Goal: Browse casually: Explore the website without a specific task or goal

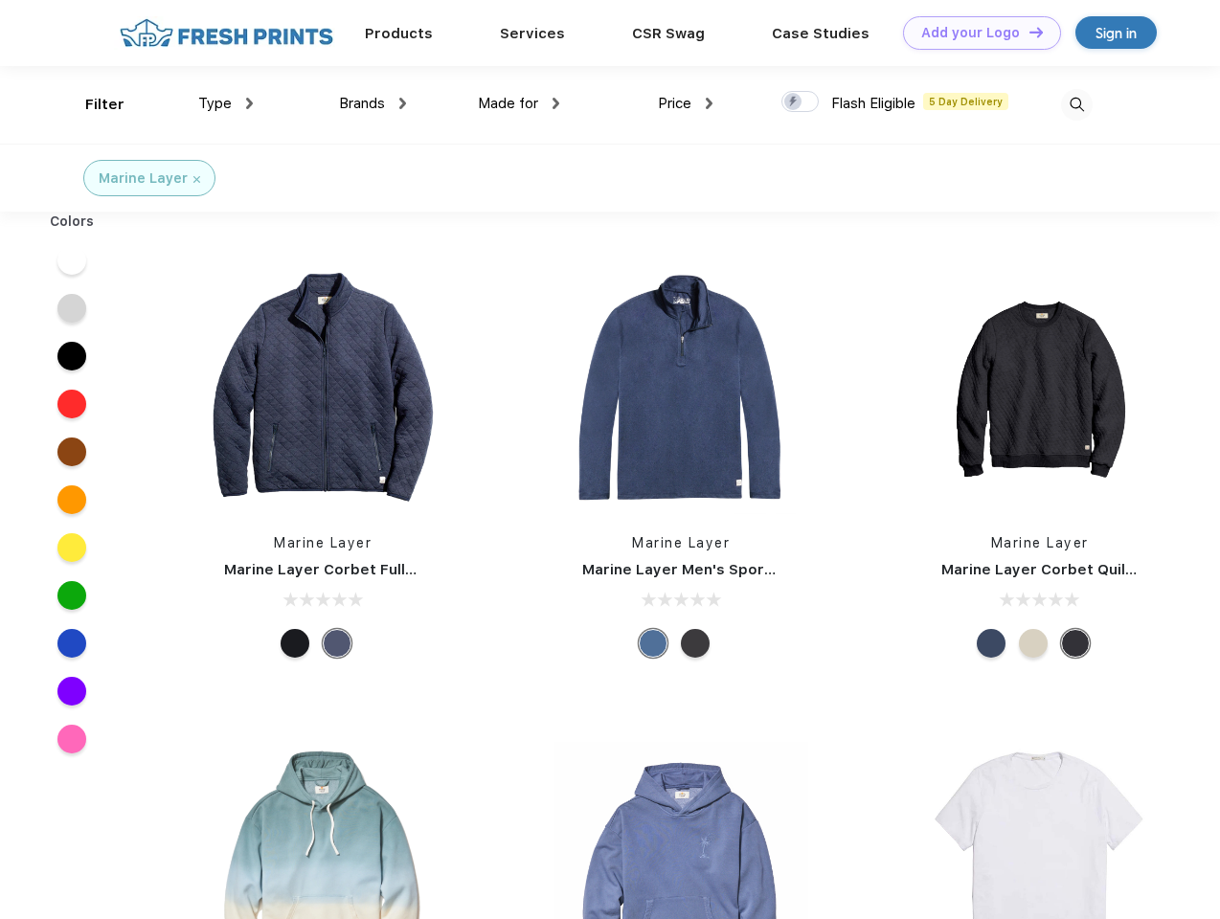
click at [975, 33] on link "Add your Logo Design Tool" at bounding box center [982, 33] width 158 height 34
click at [0, 0] on div "Design Tool" at bounding box center [0, 0] width 0 height 0
click at [1027, 32] on link "Add your Logo Design Tool" at bounding box center [982, 33] width 158 height 34
click at [92, 104] on div "Filter" at bounding box center [104, 105] width 39 height 22
click at [226, 103] on span "Type" at bounding box center [215, 103] width 34 height 17
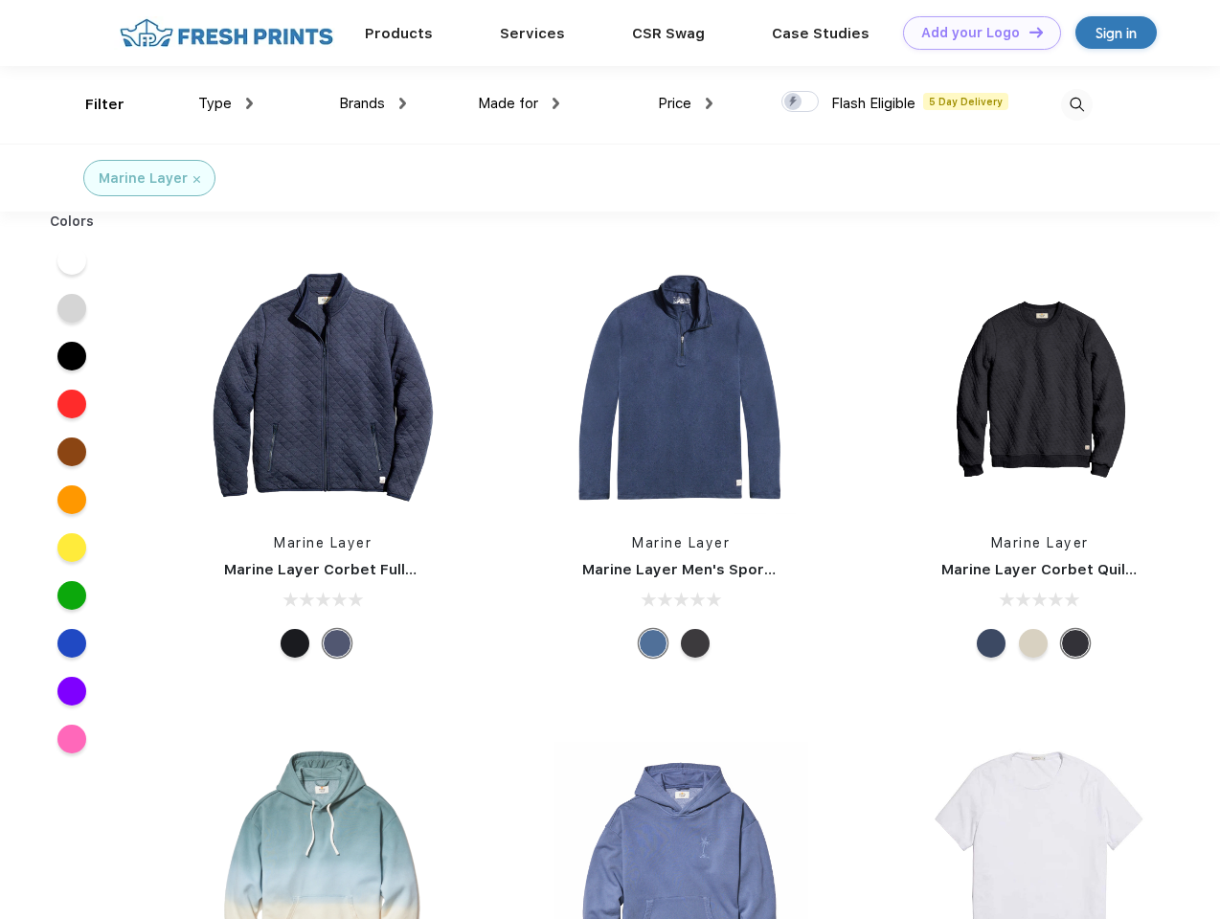
click at [372, 103] on span "Brands" at bounding box center [362, 103] width 46 height 17
click at [519, 103] on span "Made for" at bounding box center [508, 103] width 60 height 17
click at [685, 103] on span "Price" at bounding box center [675, 103] width 34 height 17
click at [800, 102] on div at bounding box center [799, 101] width 37 height 21
click at [794, 102] on input "checkbox" at bounding box center [787, 96] width 12 height 12
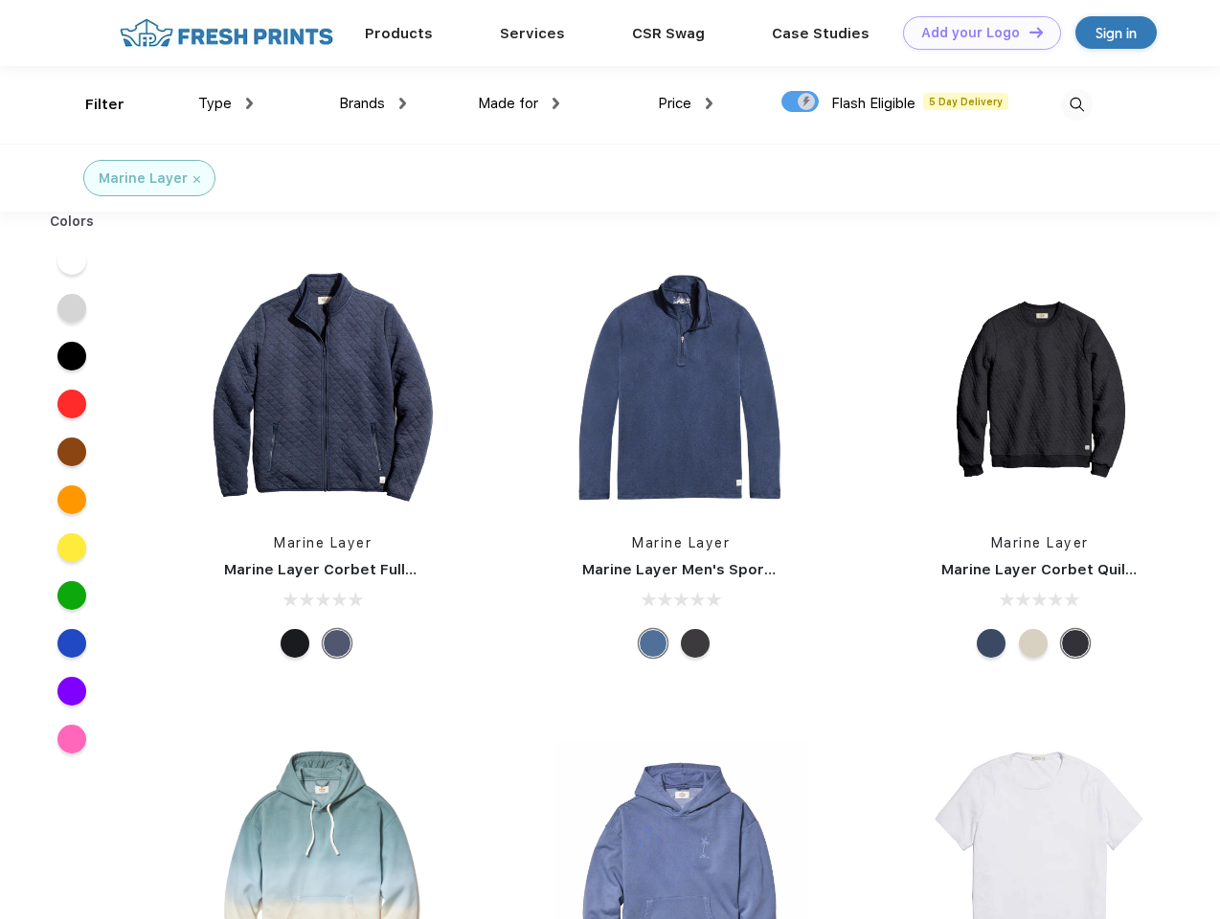
click at [1076, 104] on img at bounding box center [1077, 105] width 32 height 32
